Goal: Navigation & Orientation: Find specific page/section

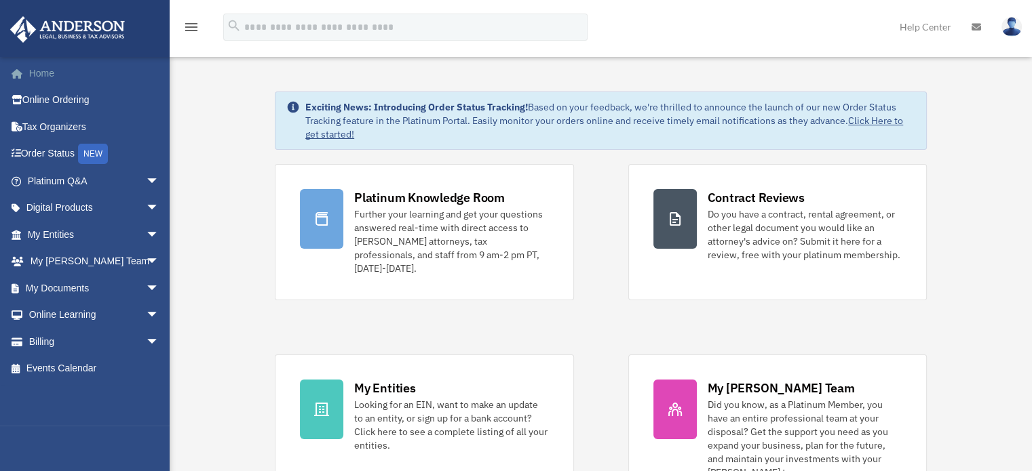
click at [41, 77] on link "Home" at bounding box center [94, 73] width 170 height 27
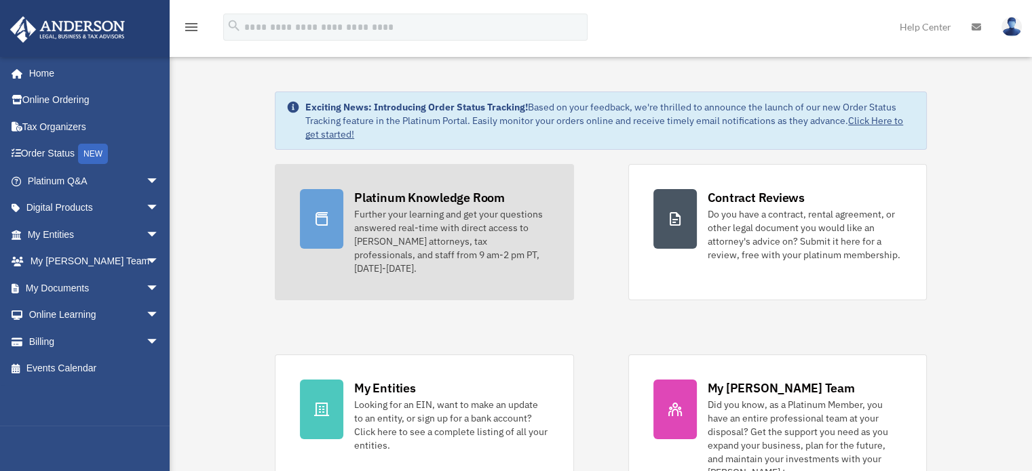
click at [435, 224] on div "Further your learning and get your questions answered real-time with direct acc…" at bounding box center [451, 242] width 194 height 68
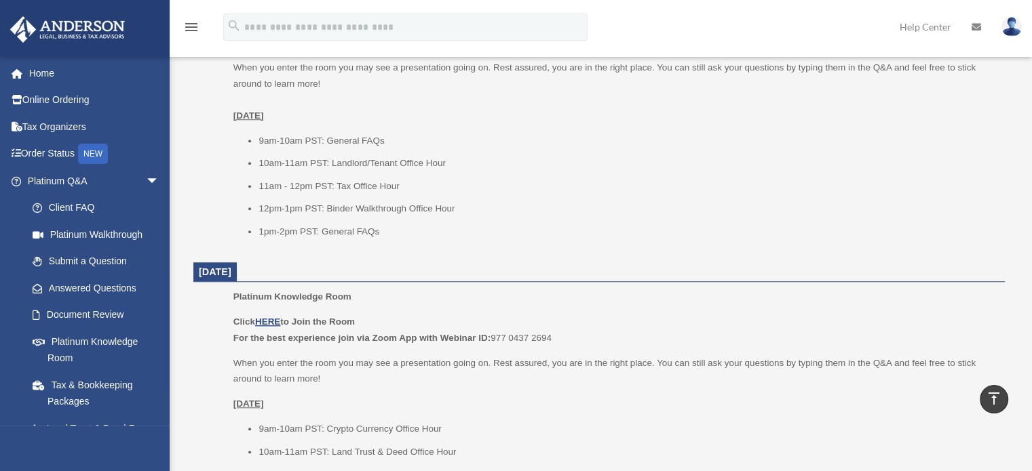
scroll to position [950, 0]
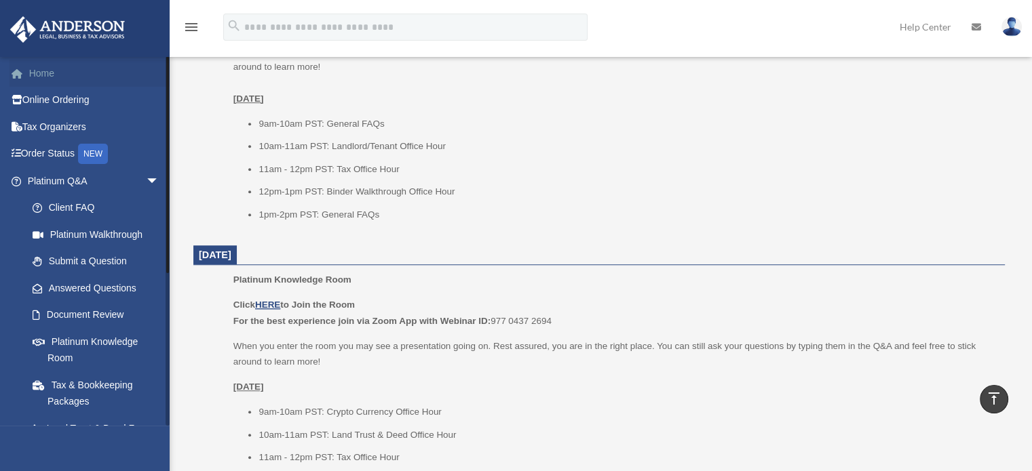
click at [46, 74] on link "Home" at bounding box center [94, 73] width 170 height 27
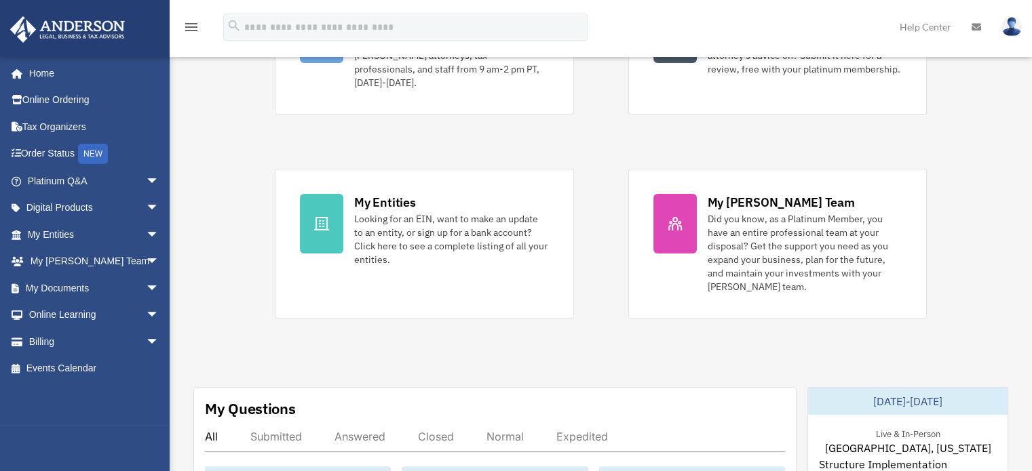
scroll to position [203, 0]
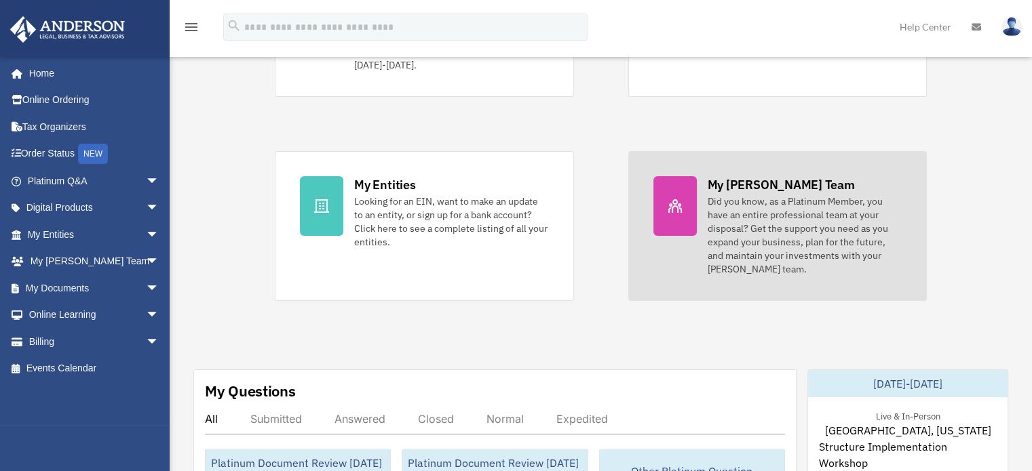
click at [842, 206] on div "Did you know, as a Platinum Member, you have an entire professional team at you…" at bounding box center [804, 235] width 194 height 81
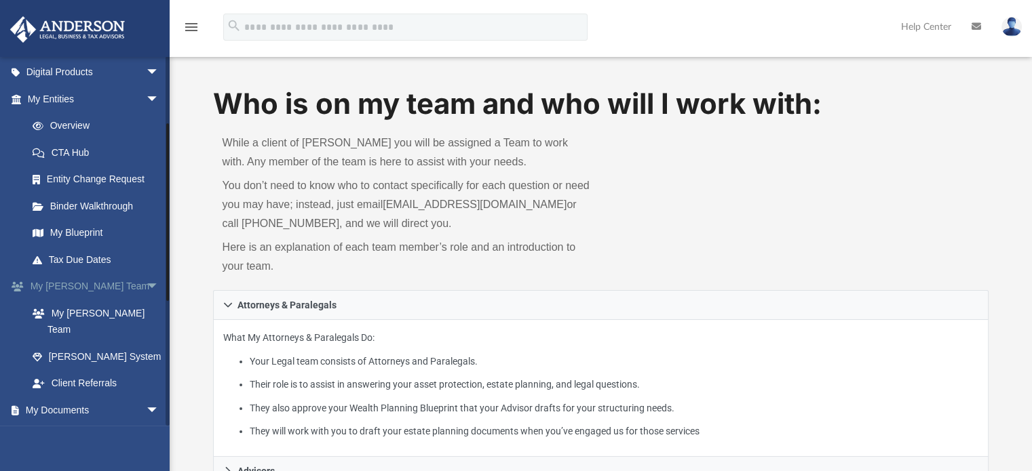
scroll to position [271, 0]
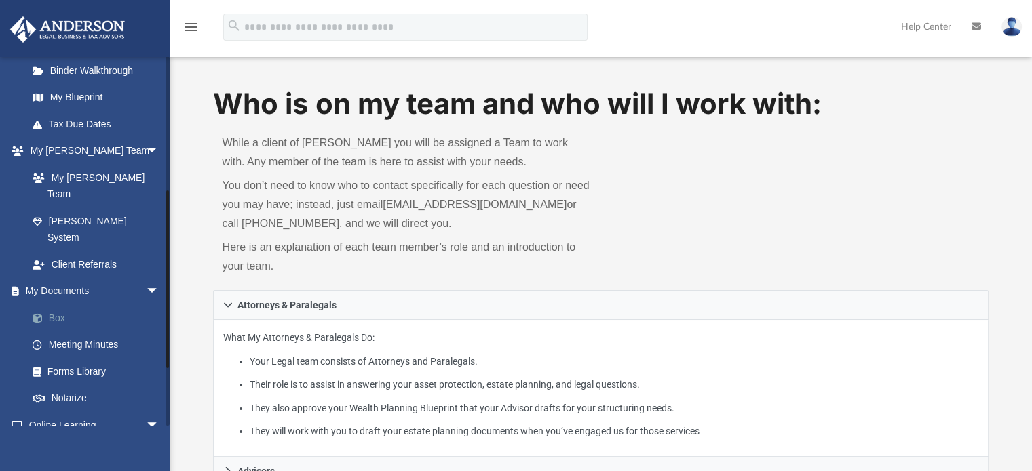
click at [53, 305] on link "Box" at bounding box center [99, 318] width 161 height 27
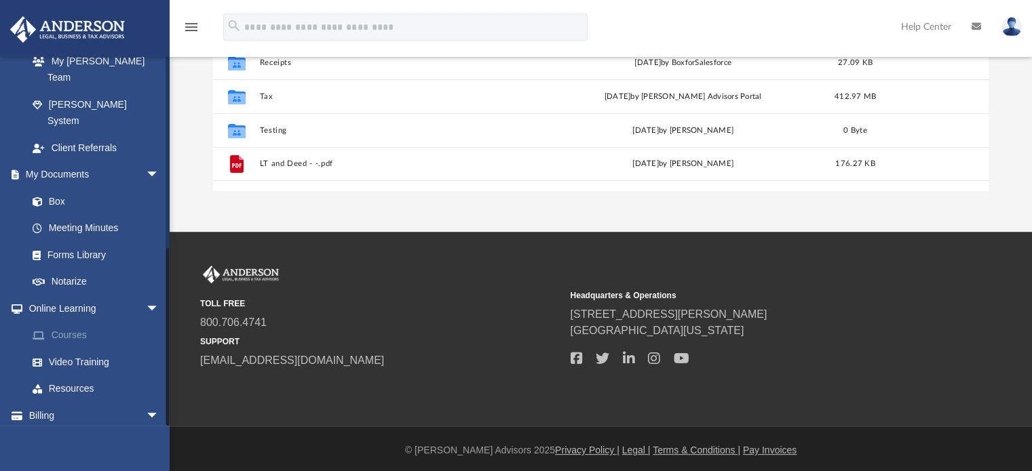
scroll to position [329, 0]
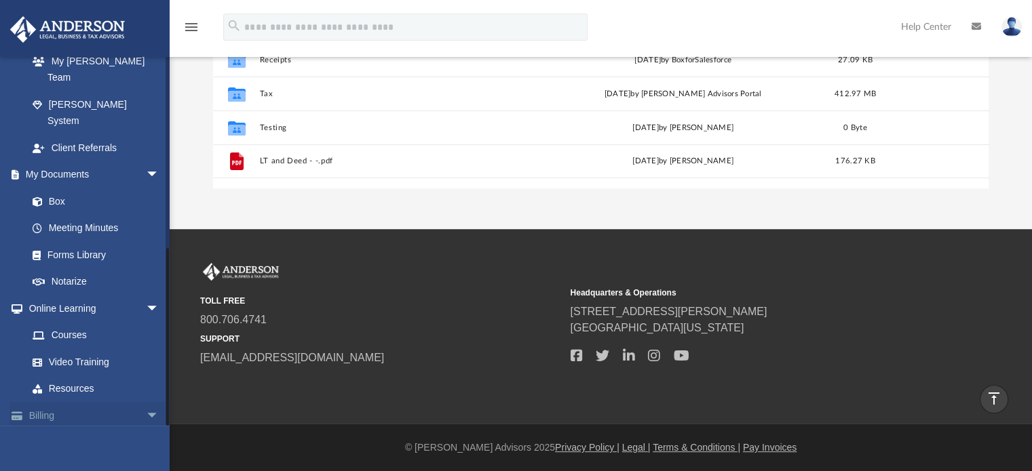
click at [30, 402] on link "Billing arrow_drop_down" at bounding box center [94, 415] width 170 height 27
click at [48, 402] on link "Billing arrow_drop_down" at bounding box center [94, 415] width 170 height 27
